Goal: Communication & Community: Share content

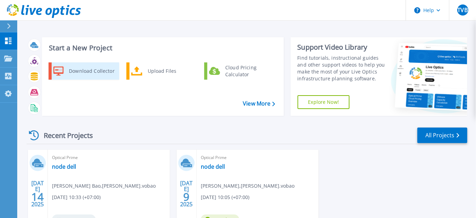
click at [82, 71] on div "Download Collector" at bounding box center [91, 71] width 52 height 14
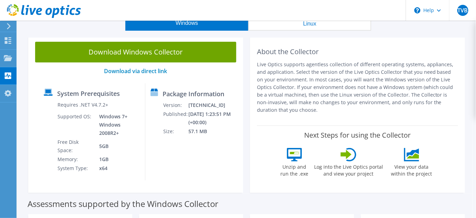
scroll to position [31, 0]
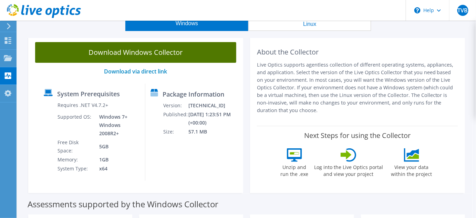
click at [143, 47] on link "Download Windows Collector" at bounding box center [135, 52] width 201 height 21
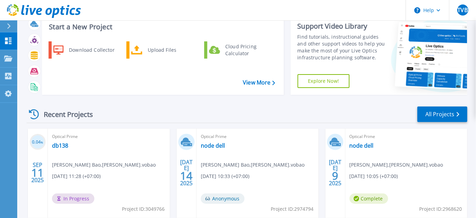
scroll to position [61, 0]
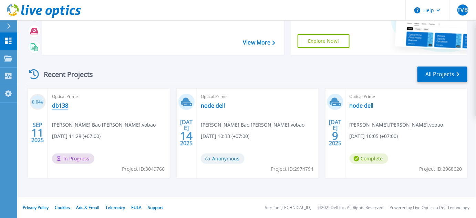
click at [62, 104] on link "db138" at bounding box center [60, 105] width 16 height 7
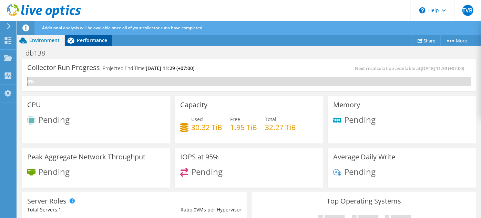
click at [101, 37] on span "Performance" at bounding box center [92, 40] width 30 height 7
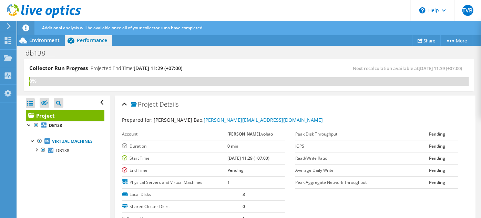
click at [101, 37] on span "Performance" at bounding box center [92, 40] width 30 height 7
click at [425, 41] on link "Share" at bounding box center [426, 40] width 29 height 11
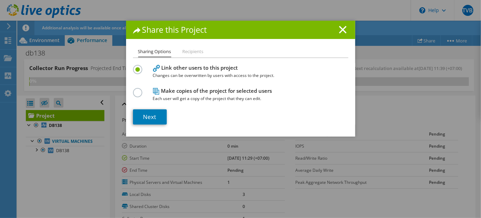
click at [198, 52] on li "Recipients" at bounding box center [193, 52] width 21 height 9
click at [153, 116] on link "Next" at bounding box center [150, 116] width 34 height 15
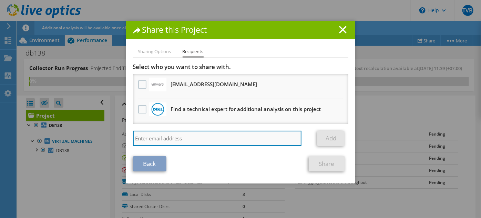
click at [222, 140] on input "search" at bounding box center [217, 138] width 169 height 15
click at [225, 141] on input "search" at bounding box center [217, 138] width 169 height 15
type input "[EMAIL_ADDRESS][DOMAIN_NAME]"
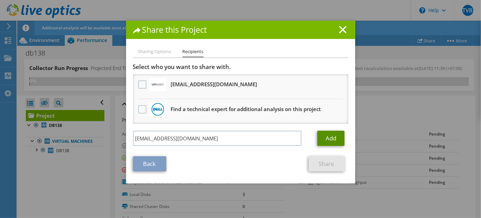
click at [320, 139] on link "Add" at bounding box center [330, 138] width 27 height 15
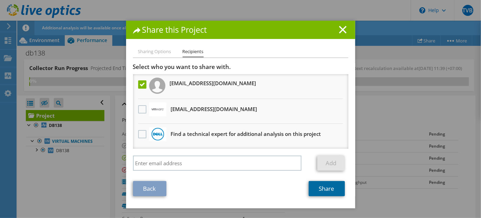
click at [333, 190] on link "Share" at bounding box center [327, 188] width 36 height 15
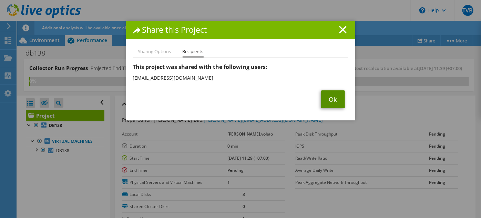
click at [334, 98] on link "Ok" at bounding box center [333, 99] width 24 height 18
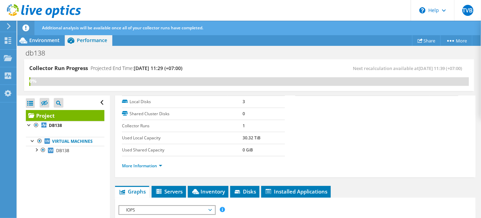
scroll to position [93, 0]
